Goal: Task Accomplishment & Management: Manage account settings

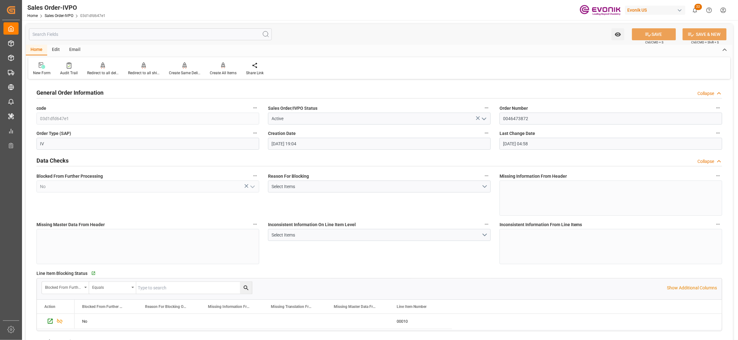
scroll to position [1075, 0]
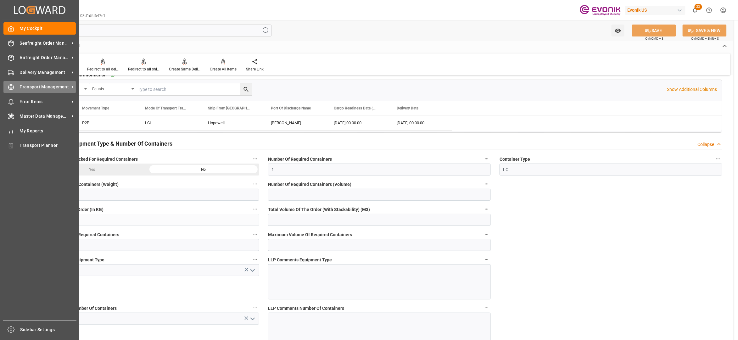
click at [39, 85] on span "Transport Management" at bounding box center [45, 87] width 50 height 7
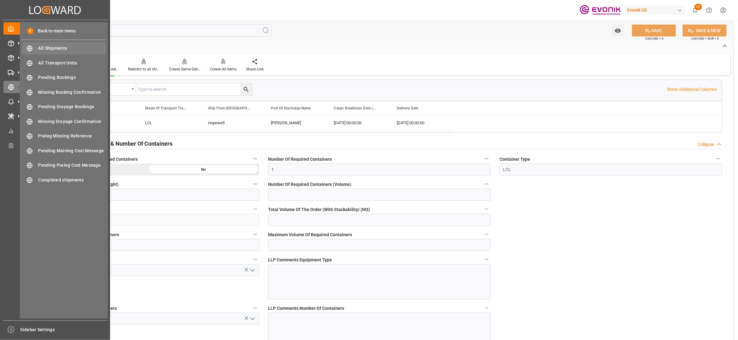
click at [51, 53] on div "All Shipments All Shipments" at bounding box center [64, 48] width 84 height 12
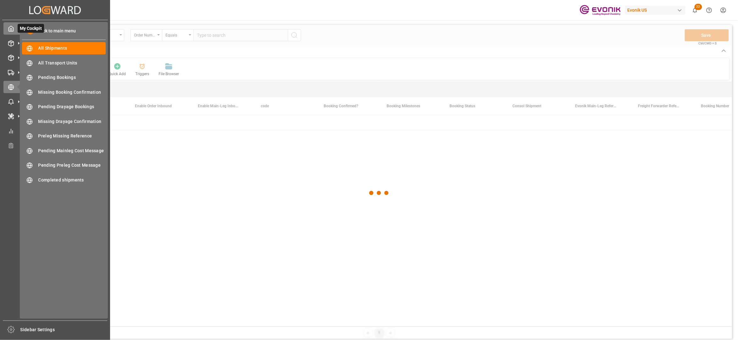
click at [9, 30] on icon at bounding box center [11, 28] width 6 height 6
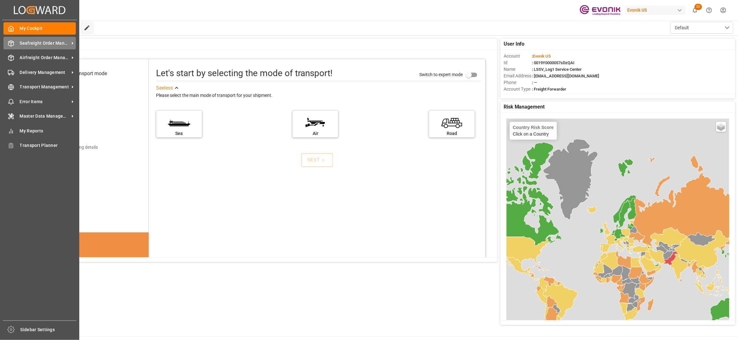
click at [20, 44] on span "Seafreight Order Management" at bounding box center [45, 43] width 50 height 7
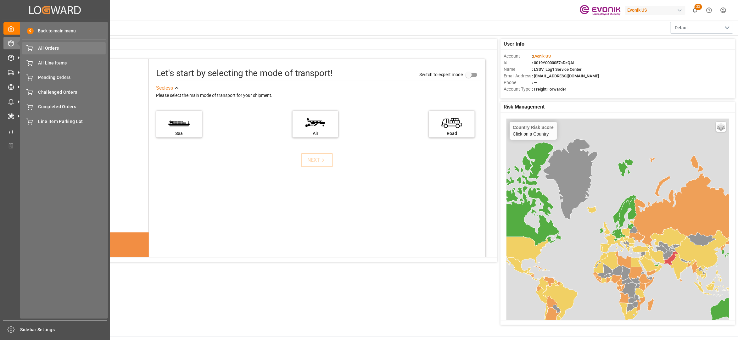
click at [48, 49] on span "All Orders" at bounding box center [72, 48] width 68 height 7
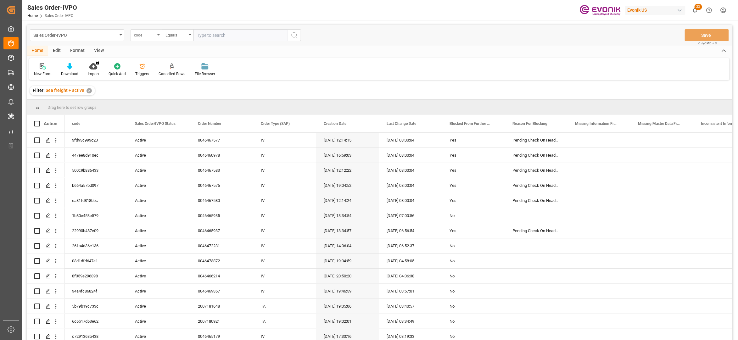
click at [150, 36] on div "code" at bounding box center [144, 34] width 21 height 7
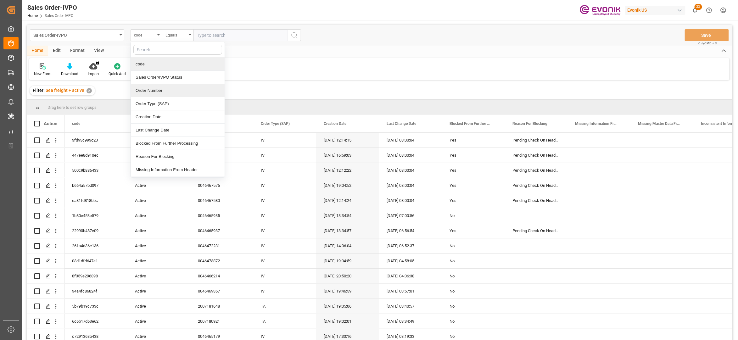
click at [161, 91] on div "Order Number" at bounding box center [178, 90] width 94 height 13
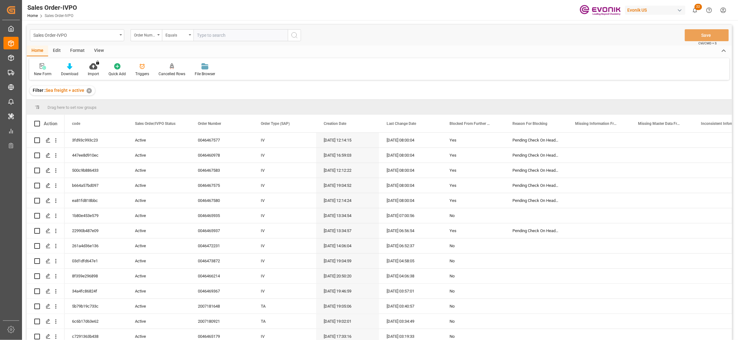
click at [218, 35] on input "text" at bounding box center [240, 35] width 94 height 12
paste input "0046466981"
type input "0046466981"
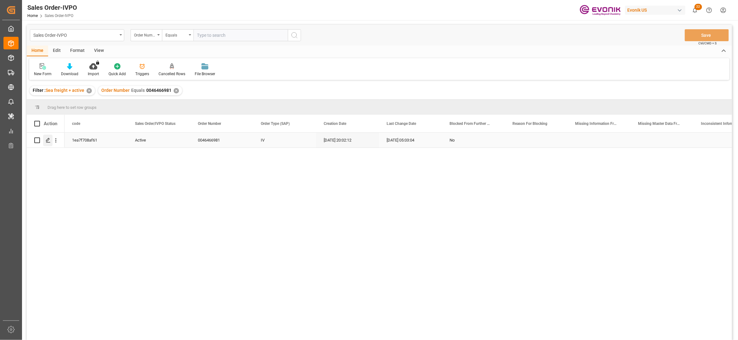
click at [49, 141] on icon "Press SPACE to select this row." at bounding box center [48, 140] width 5 height 5
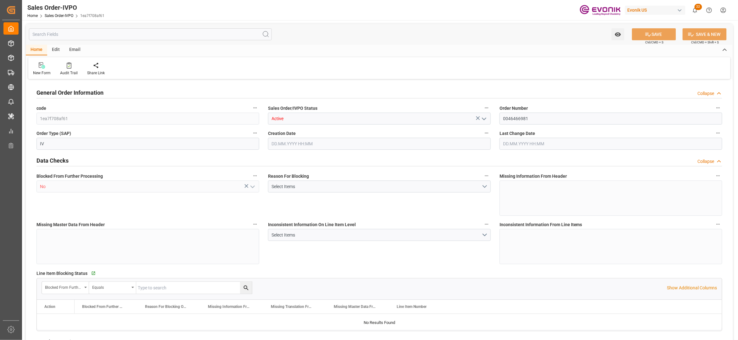
type input "NLRTM"
type input "0"
type input "1"
type input "2"
type input "17252"
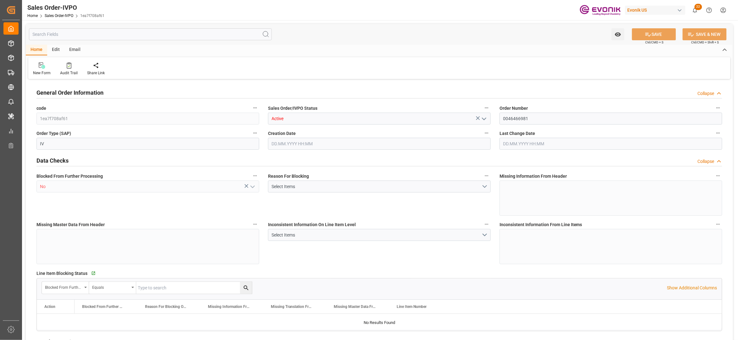
type input "0"
type input "17000"
type input "30"
type input "05.08.2025 20:02"
type input "15.09.2025 05:03"
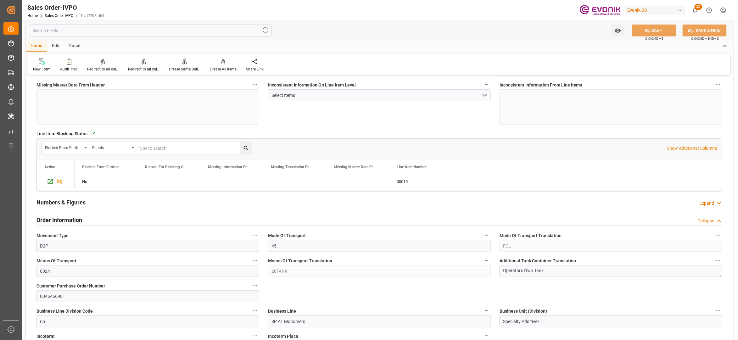
scroll to position [280, 0]
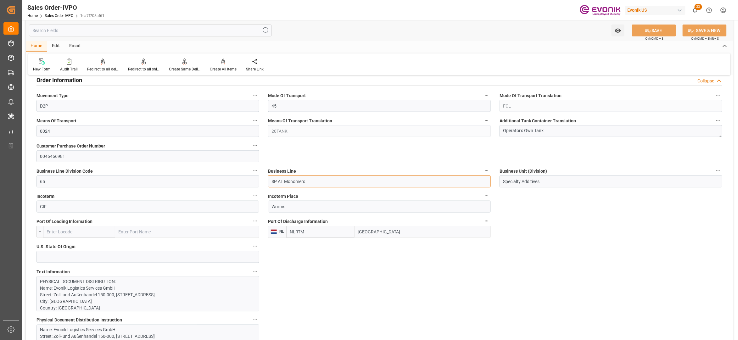
drag, startPoint x: 323, startPoint y: 180, endPoint x: 260, endPoint y: 178, distance: 63.0
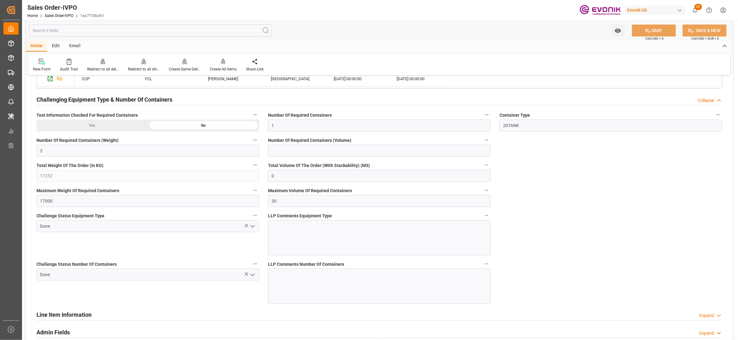
scroll to position [978, 0]
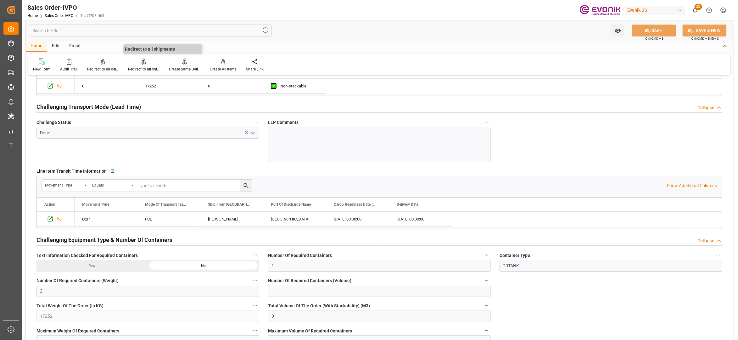
click at [141, 65] on div "Redirect to all shipments" at bounding box center [143, 65] width 41 height 14
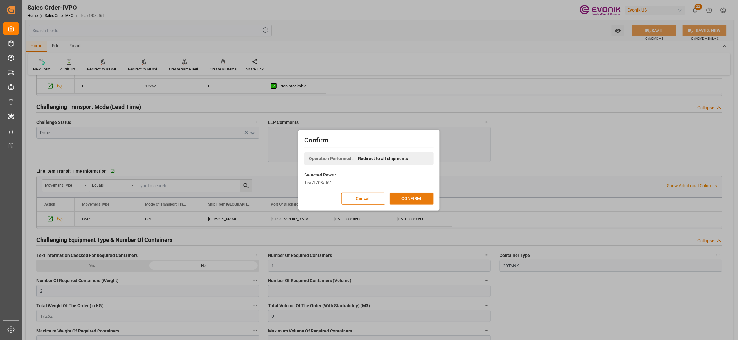
click at [411, 194] on button "CONFIRM" at bounding box center [412, 199] width 44 height 12
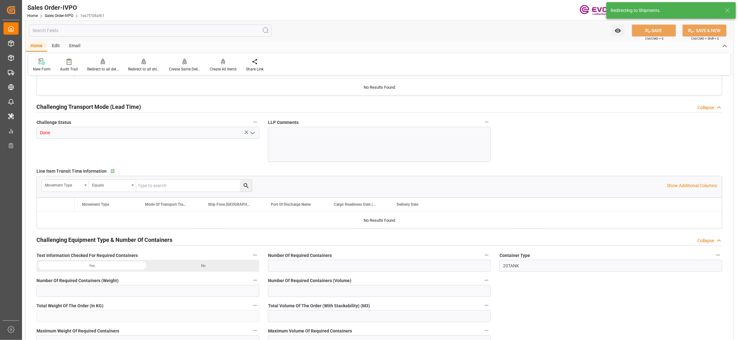
type input "NLRTM"
type input "0"
type input "1"
type input "2"
type input "17252"
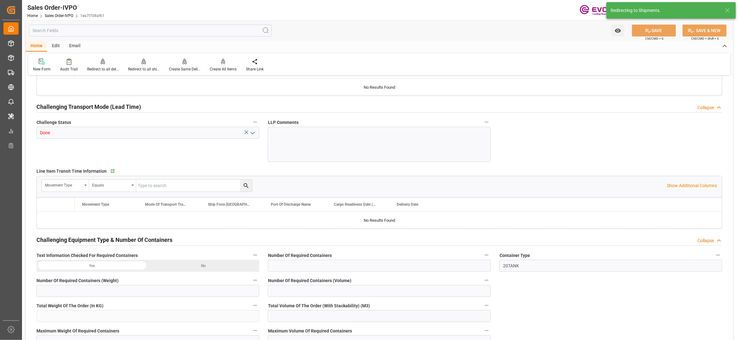
type input "0"
type input "17000"
type input "30"
type input "05.08.2025 20:02"
type input "15.09.2025 05:03"
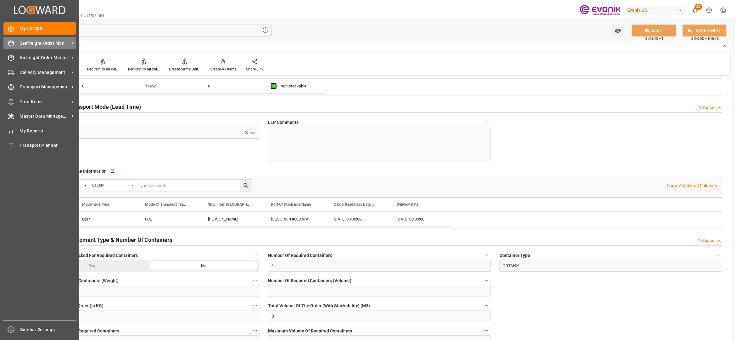
click at [21, 43] on span "Seafreight Order Management" at bounding box center [45, 43] width 50 height 7
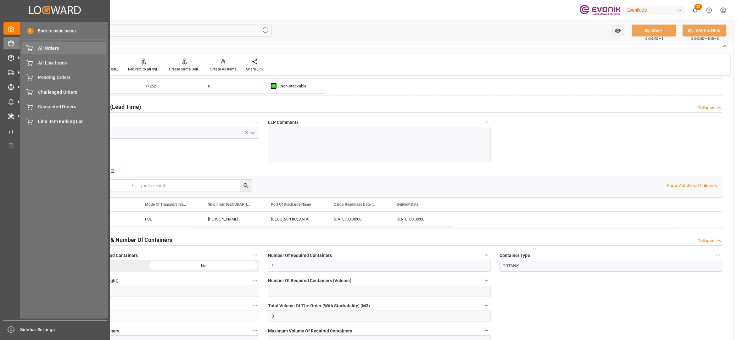
click at [50, 49] on span "All Orders" at bounding box center [72, 48] width 68 height 7
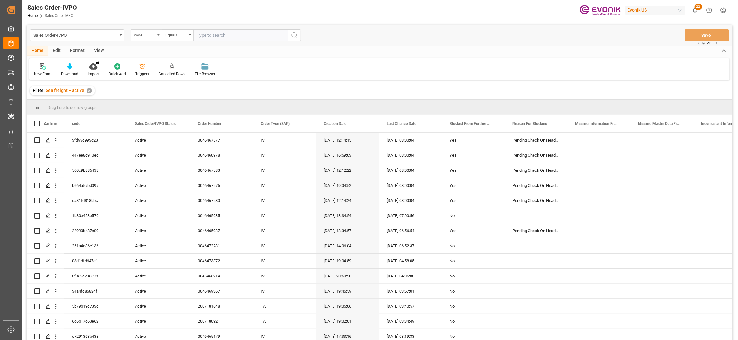
click at [152, 31] on div "code" at bounding box center [144, 34] width 21 height 7
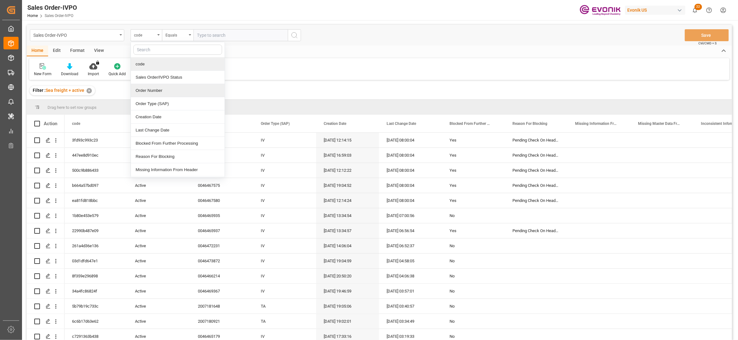
click at [167, 91] on div "Order Number" at bounding box center [178, 90] width 94 height 13
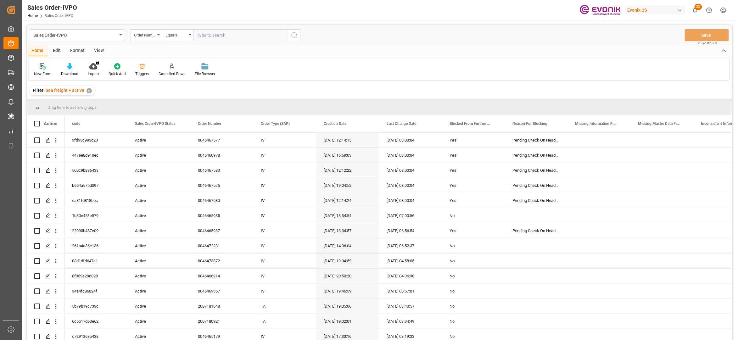
click at [213, 31] on input "text" at bounding box center [240, 35] width 94 height 12
paste input "0046466929"
type input "0046466929"
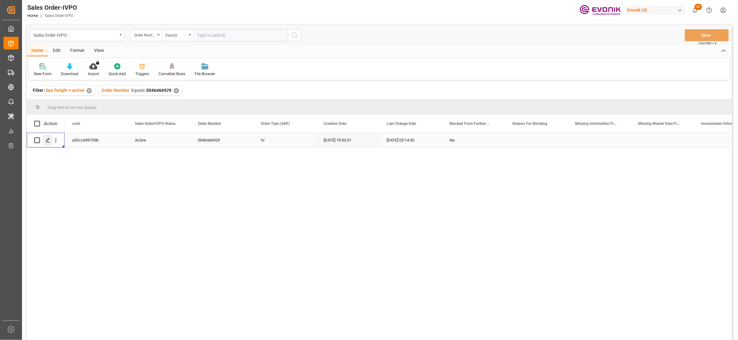
click at [49, 139] on polygon "Press SPACE to select this row." at bounding box center [47, 139] width 3 height 3
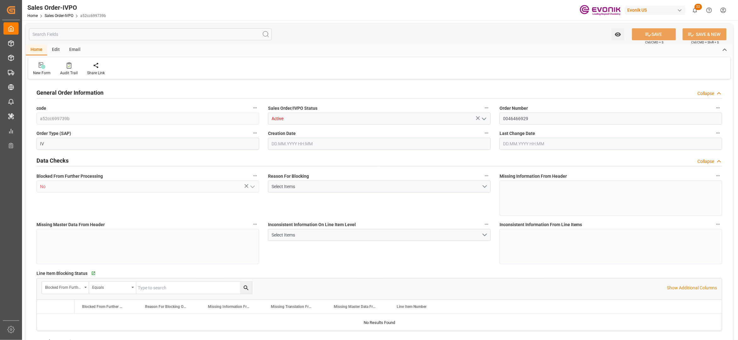
type input "NLRTM"
type input "0"
type input "1"
type input "2"
type input "17252"
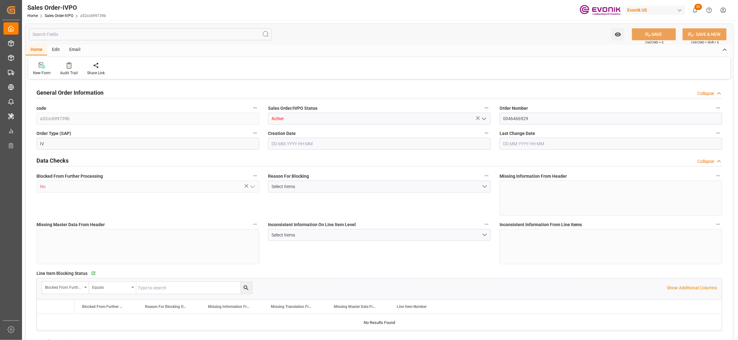
type input "0"
type input "17000"
type input "30"
type input "05.08.2025 19:33"
type input "15.09.2025 05:14"
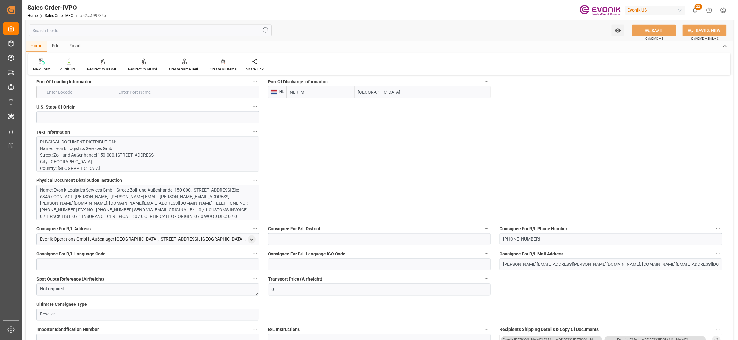
scroll to position [280, 0]
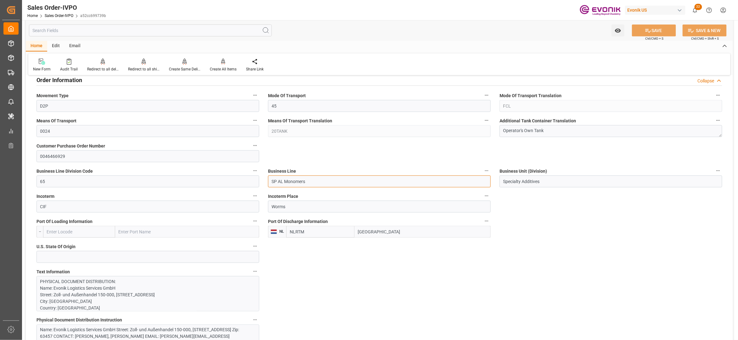
drag, startPoint x: 316, startPoint y: 185, endPoint x: 259, endPoint y: 183, distance: 56.7
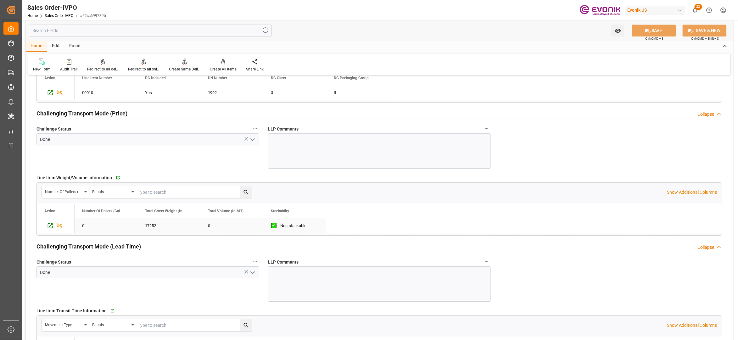
scroll to position [978, 0]
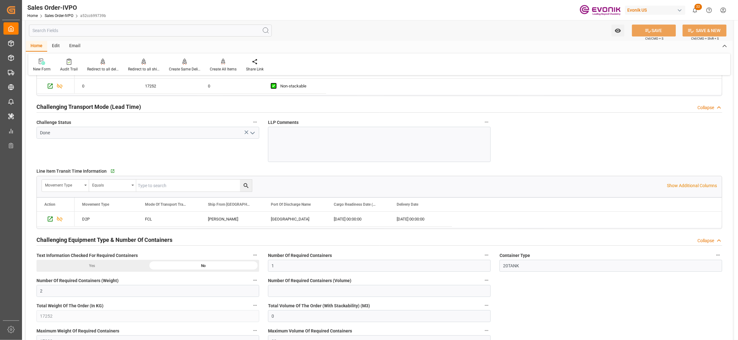
click at [144, 63] on icon at bounding box center [144, 62] width 4 height 6
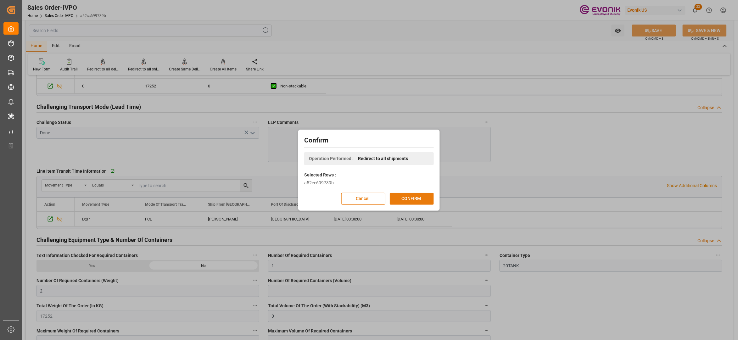
click at [406, 198] on button "CONFIRM" at bounding box center [412, 199] width 44 height 12
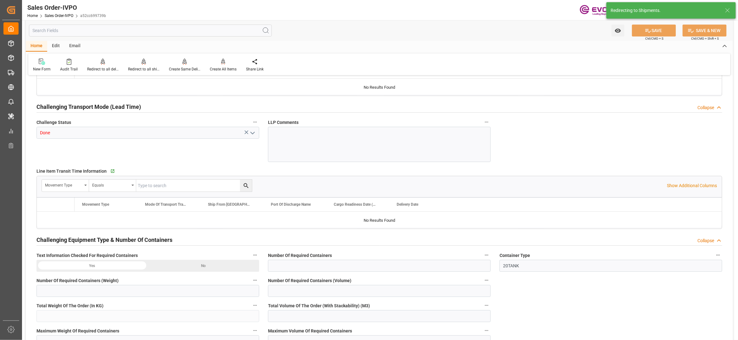
type input "NLRTM"
type input "0"
type input "1"
type input "2"
type input "17252"
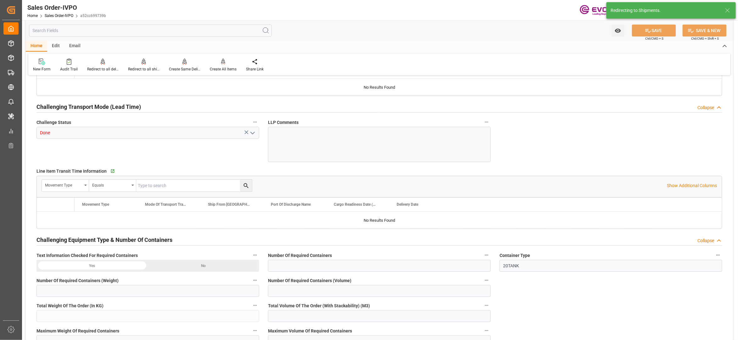
type input "0"
type input "17000"
type input "30"
type input "05.08.2025 19:33"
type input "15.09.2025 05:14"
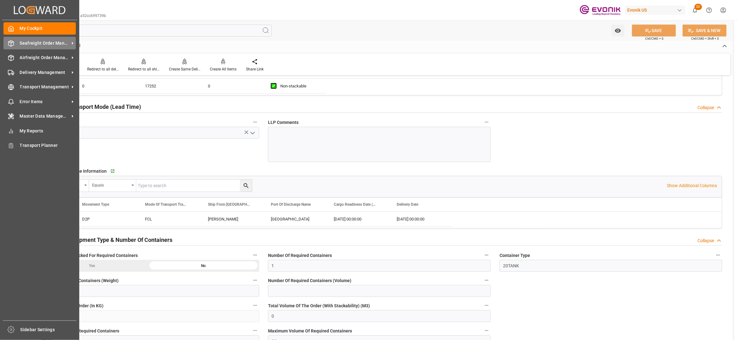
click at [37, 42] on span "Seafreight Order Management" at bounding box center [45, 43] width 50 height 7
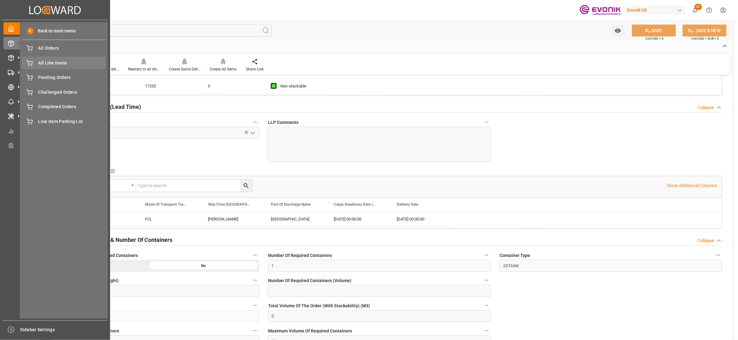
click at [40, 57] on div "All Line Items All Line Items" at bounding box center [64, 63] width 84 height 12
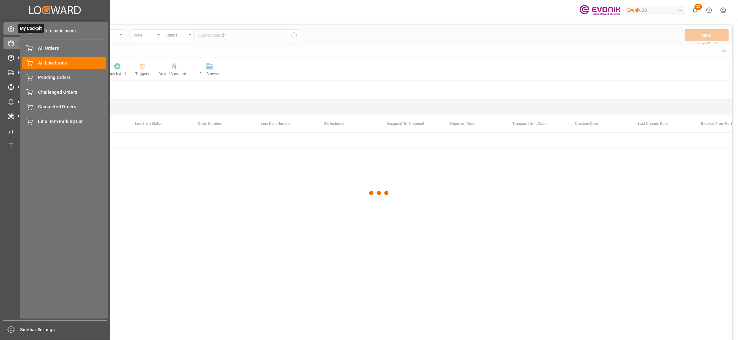
click at [12, 31] on icon at bounding box center [11, 28] width 6 height 6
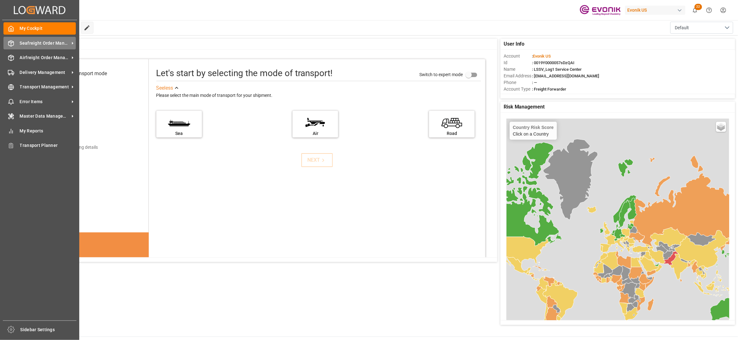
click at [35, 41] on span "Seafreight Order Management" at bounding box center [45, 43] width 50 height 7
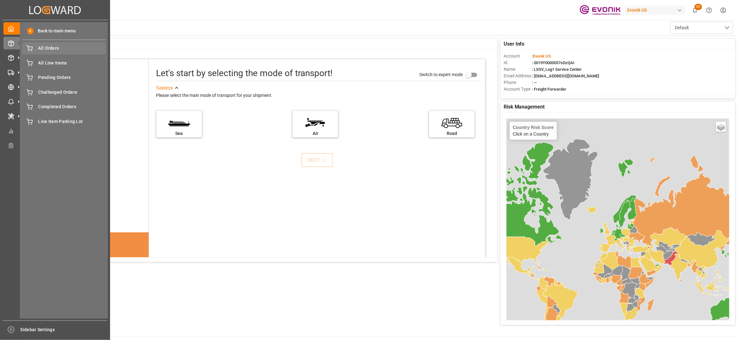
click at [42, 49] on span "All Orders" at bounding box center [72, 48] width 68 height 7
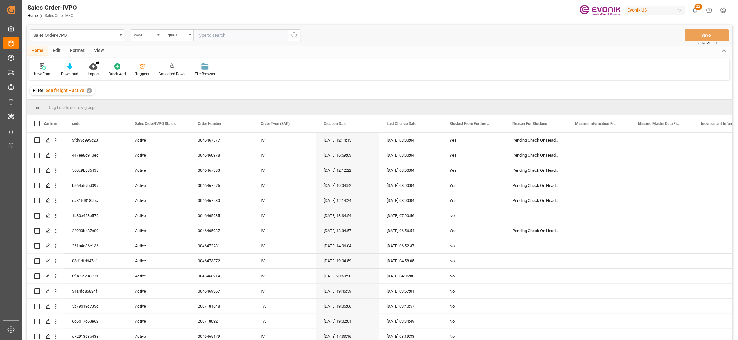
click at [150, 36] on div "code" at bounding box center [144, 34] width 21 height 7
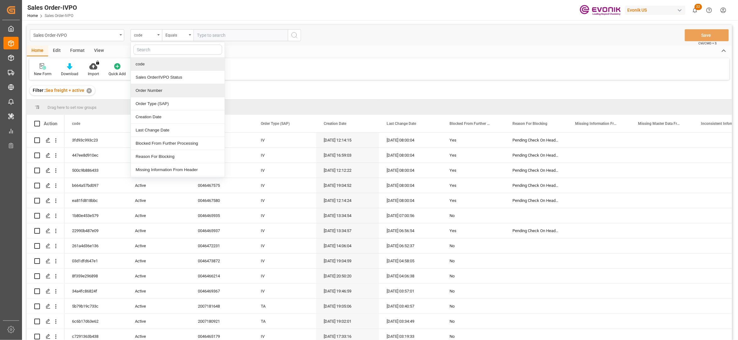
click at [160, 88] on div "Order Number" at bounding box center [178, 90] width 94 height 13
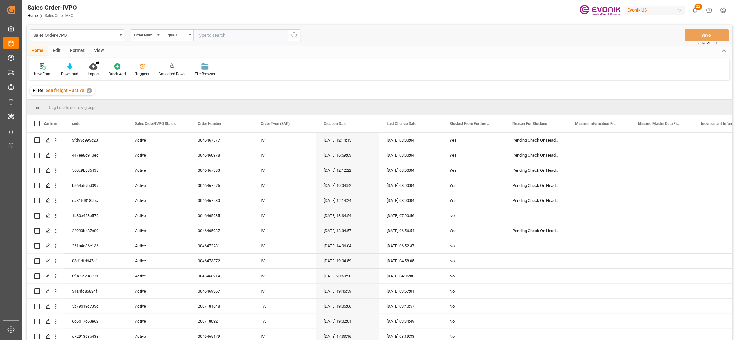
click at [223, 33] on input "text" at bounding box center [240, 35] width 94 height 12
paste input "0046466930"
type input "0046466930"
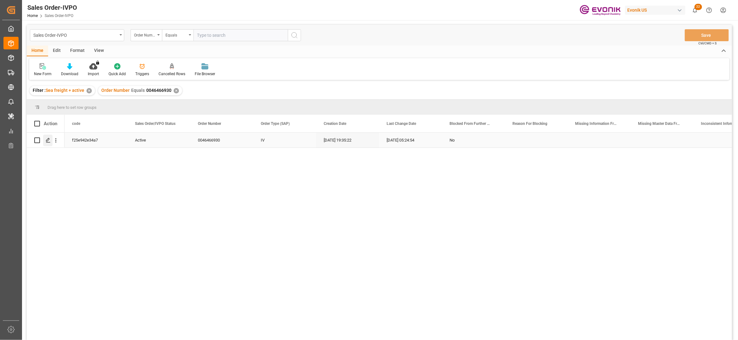
click at [48, 138] on icon "Press SPACE to select this row." at bounding box center [48, 140] width 5 height 5
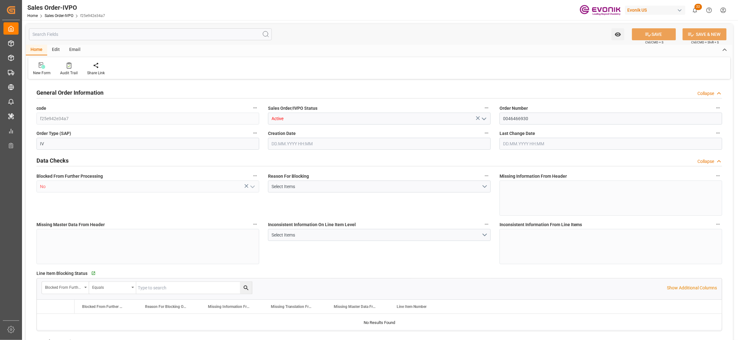
type input "NLRTM"
type input "0"
type input "1"
type input "2"
type input "17252"
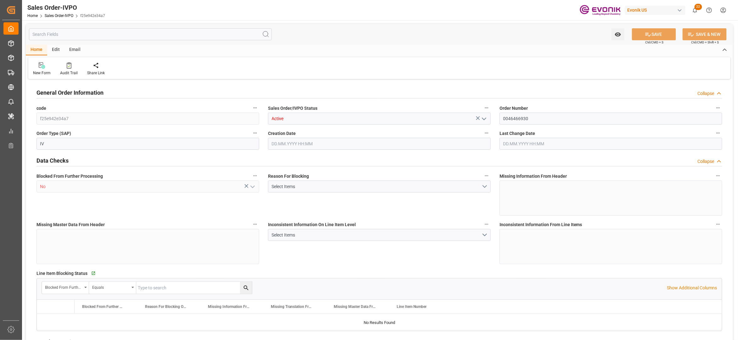
type input "0"
type input "17000"
type input "30"
type input "05.08.2025 19:35"
type input "15.09.2025 05:24"
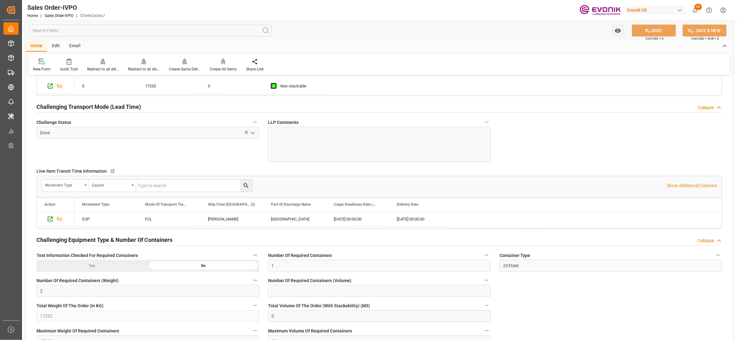
scroll to position [839, 0]
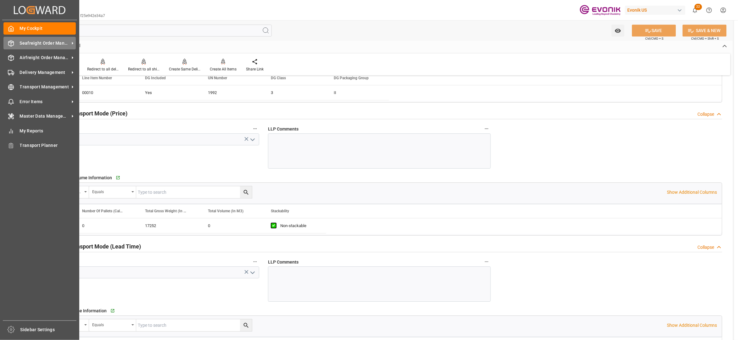
click at [40, 43] on span "Seafreight Order Management" at bounding box center [45, 43] width 50 height 7
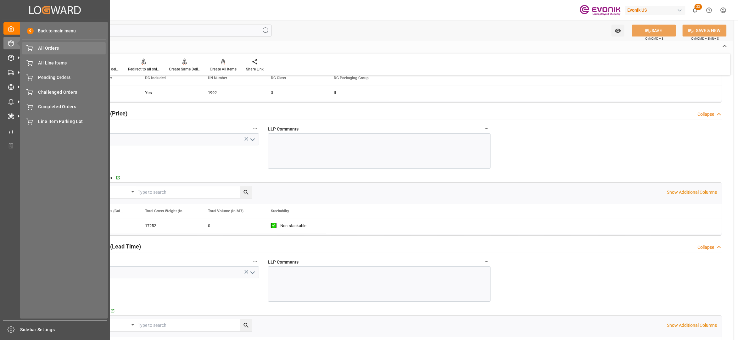
click at [42, 49] on span "All Orders" at bounding box center [72, 48] width 68 height 7
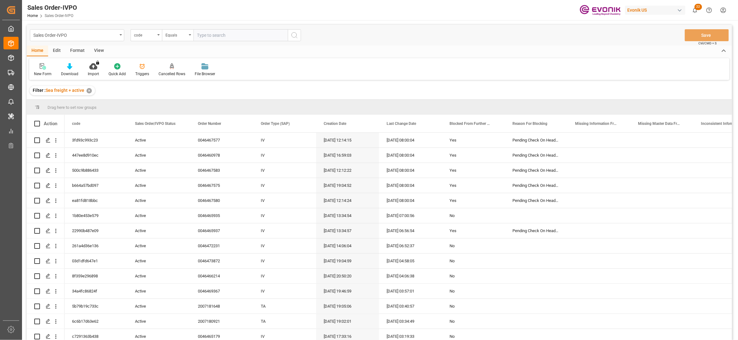
click at [155, 35] on div "code" at bounding box center [144, 34] width 21 height 7
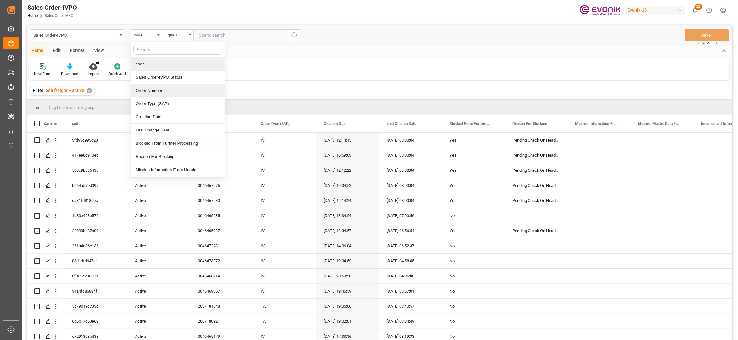
click at [150, 93] on div "Order Number" at bounding box center [178, 90] width 94 height 13
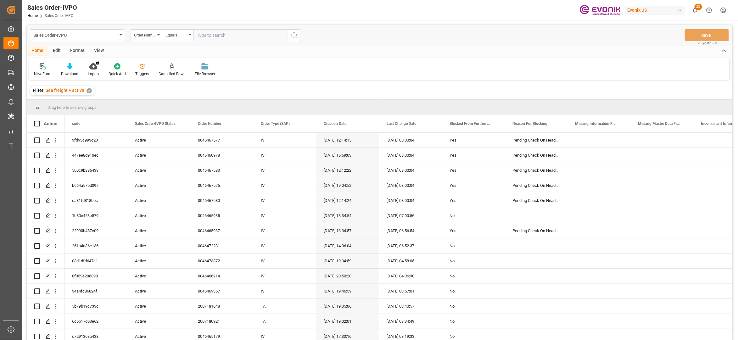
click at [214, 35] on input "text" at bounding box center [240, 35] width 94 height 12
paste input "2007139123"
type input "2007139123"
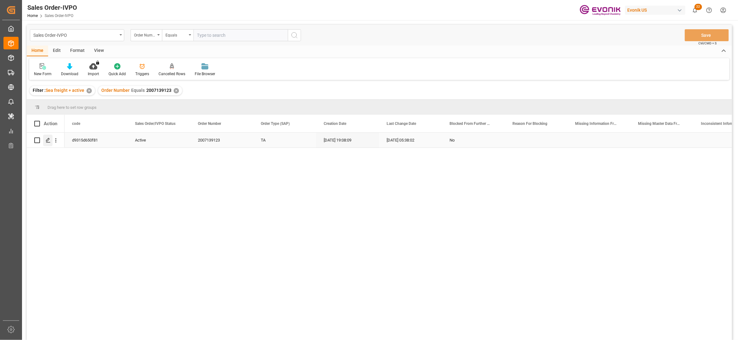
click at [48, 139] on icon "Press SPACE to select this row." at bounding box center [48, 140] width 5 height 5
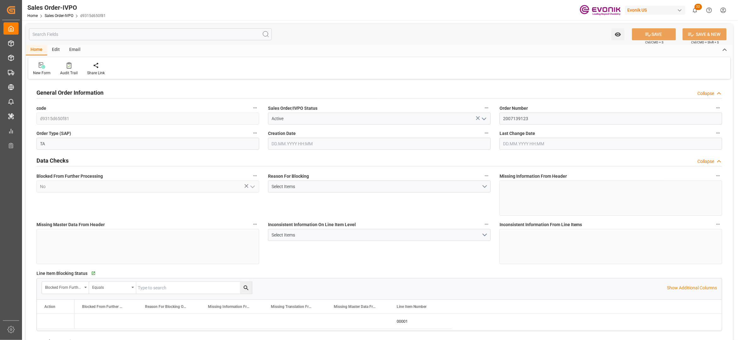
type input "BRRIO"
type input "0"
type input "1"
type input "2"
type input "20000"
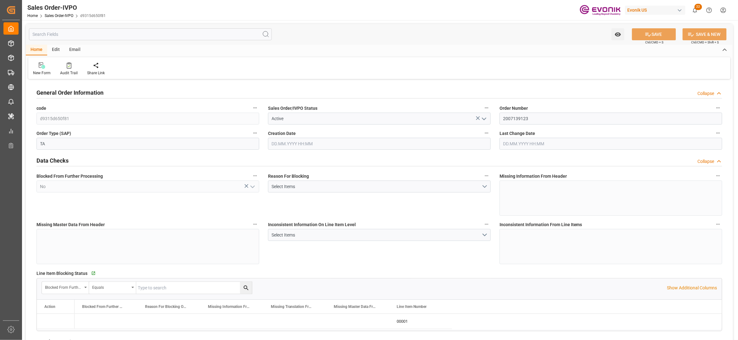
type input "0"
type input "17000"
type input "30"
type input "13.08.2025 19:08"
type input "15.09.2025 05:38"
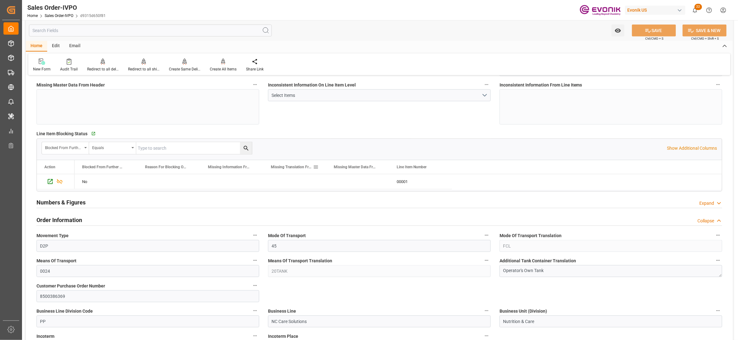
scroll to position [280, 0]
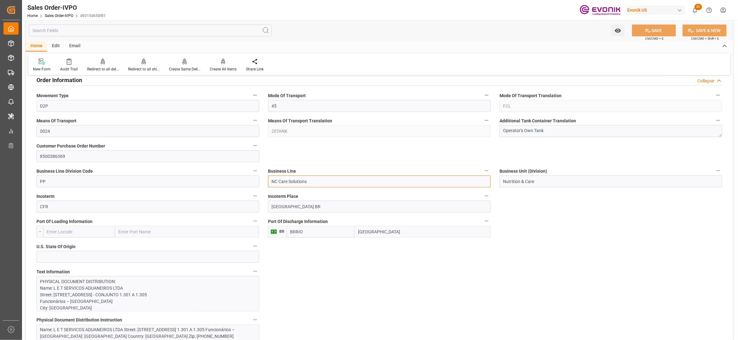
drag, startPoint x: 296, startPoint y: 181, endPoint x: 262, endPoint y: 182, distance: 34.0
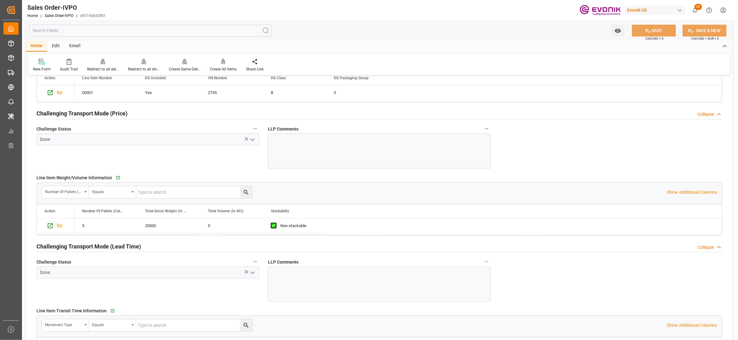
scroll to position [978, 0]
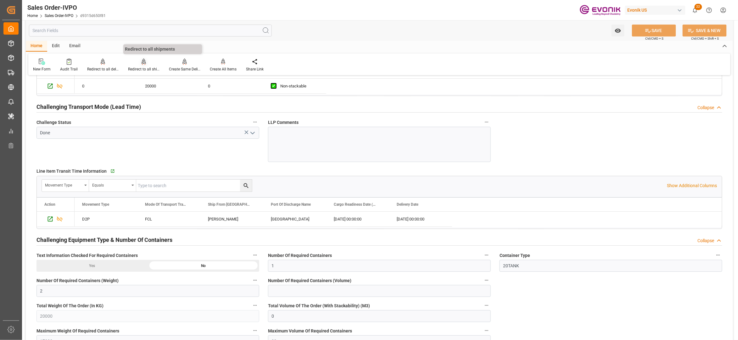
click at [142, 63] on icon at bounding box center [144, 62] width 4 height 6
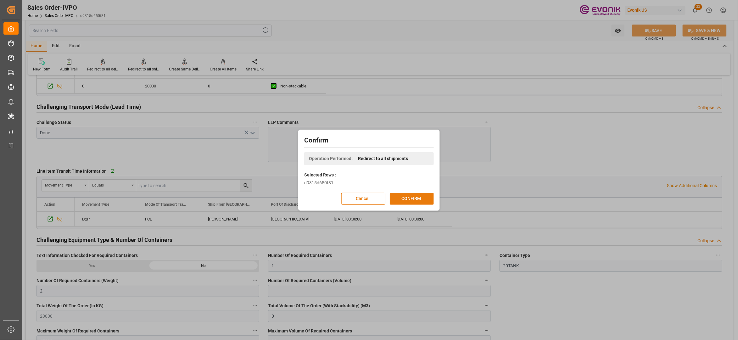
click at [398, 201] on button "CONFIRM" at bounding box center [412, 199] width 44 height 12
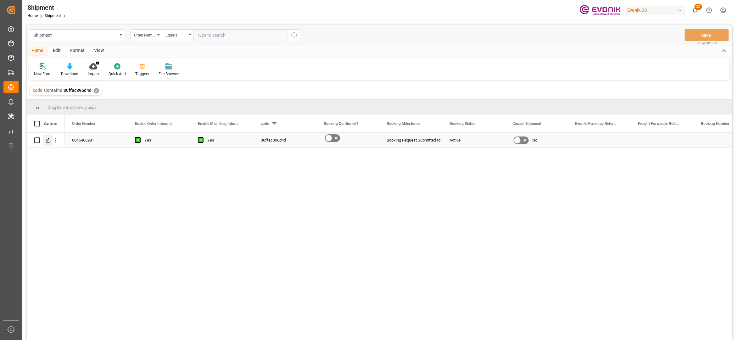
click at [51, 141] on div "Press SPACE to select this row." at bounding box center [47, 141] width 9 height 12
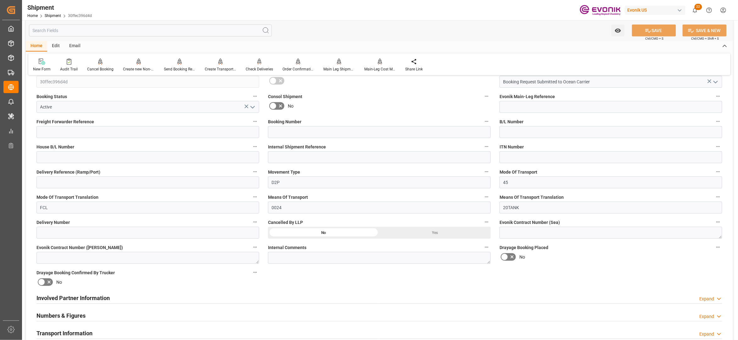
scroll to position [280, 0]
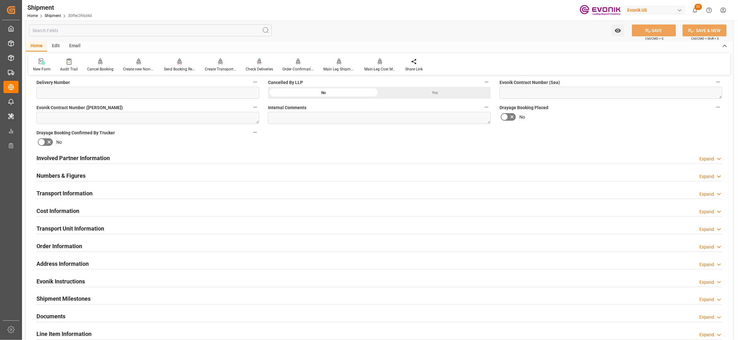
click at [321, 160] on div "Involved Partner Information Expand" at bounding box center [379, 158] width 686 height 12
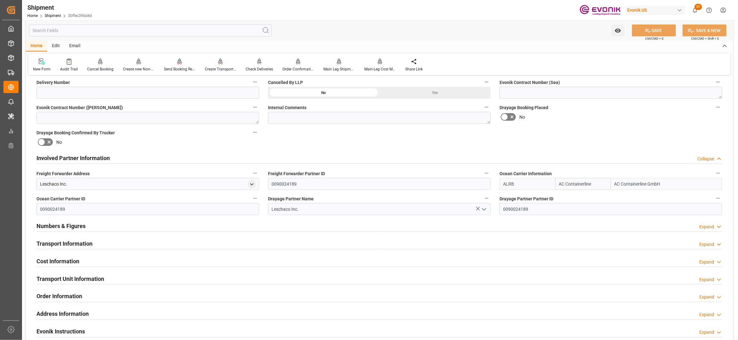
drag, startPoint x: 198, startPoint y: 242, endPoint x: 203, endPoint y: 245, distance: 6.4
click at [199, 243] on div "Transport Information Expand" at bounding box center [379, 243] width 686 height 12
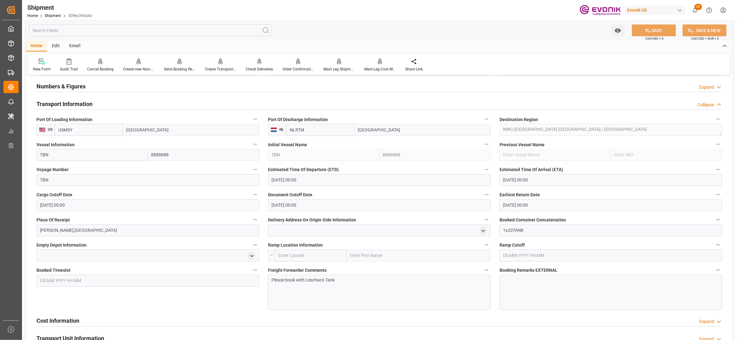
scroll to position [559, 0]
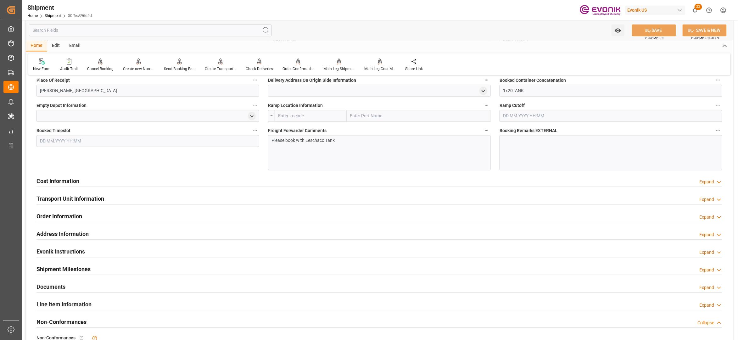
click at [182, 183] on div "Cost Information Expand" at bounding box center [379, 181] width 686 height 12
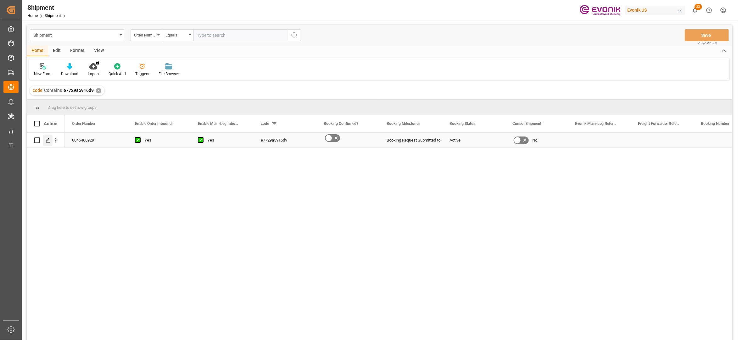
click at [49, 140] on icon "Press SPACE to select this row." at bounding box center [48, 140] width 5 height 5
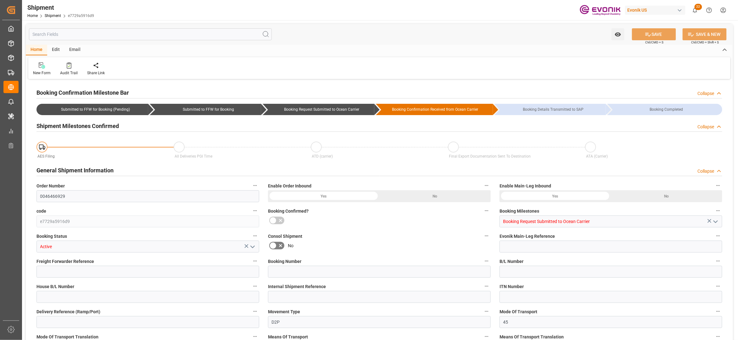
type input "2980"
type input "0"
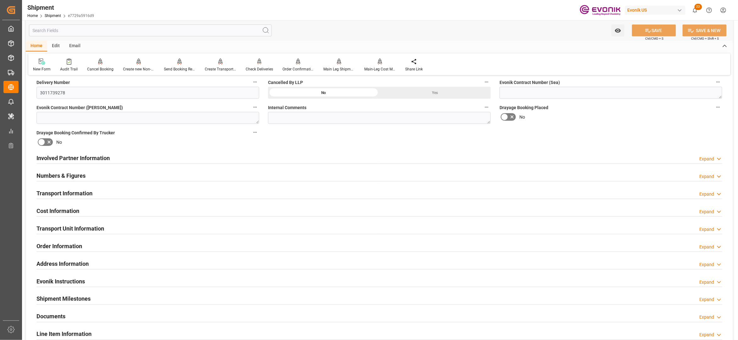
click at [227, 215] on div "Cost Information Expand" at bounding box center [379, 211] width 686 height 12
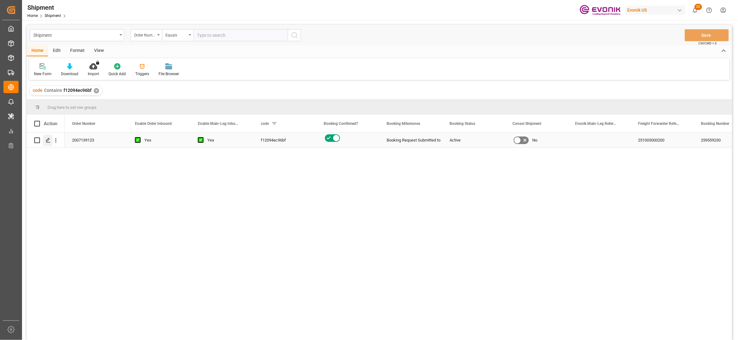
click at [50, 138] on icon "Press SPACE to select this row." at bounding box center [48, 140] width 5 height 5
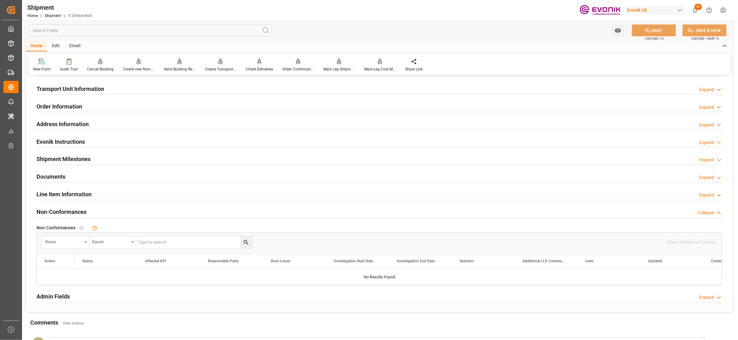
scroll to position [280, 0]
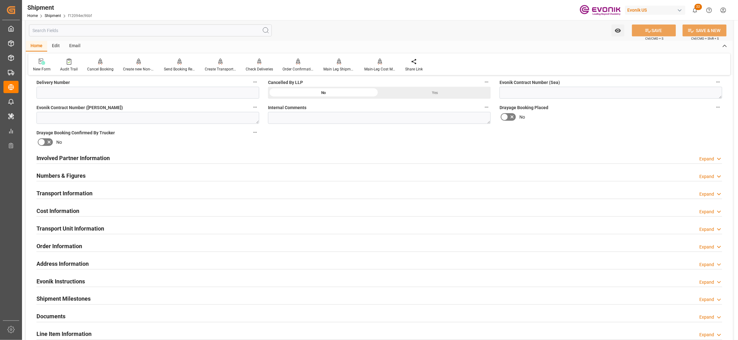
click at [145, 194] on div "Transport Information Expand" at bounding box center [379, 193] width 686 height 12
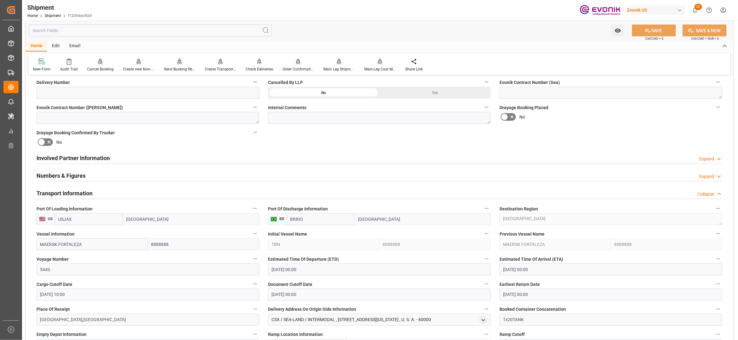
scroll to position [419, 0]
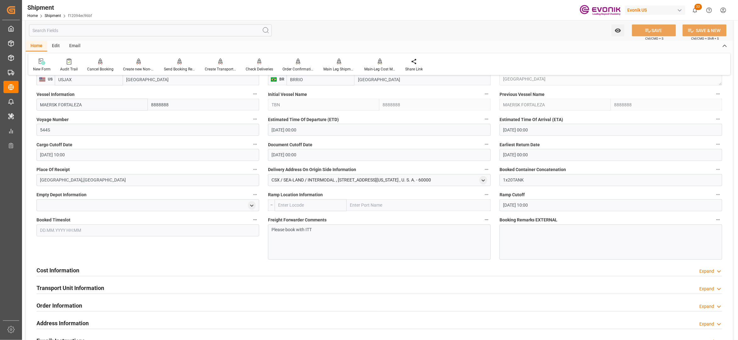
click at [127, 268] on div "Cost Information Expand" at bounding box center [379, 270] width 686 height 12
